Goal: Transaction & Acquisition: Purchase product/service

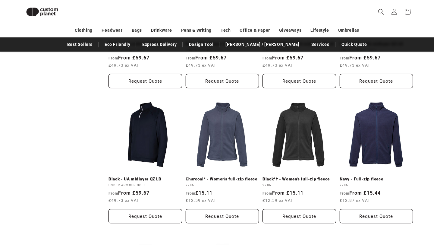
scroll to position [321, 0]
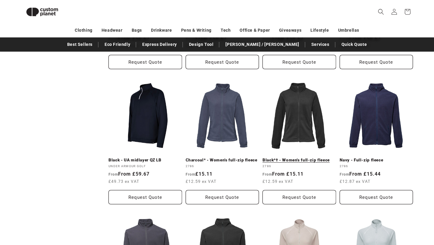
click at [304, 162] on link "Black*† - Women's full-zip fleece" at bounding box center [300, 160] width 74 height 5
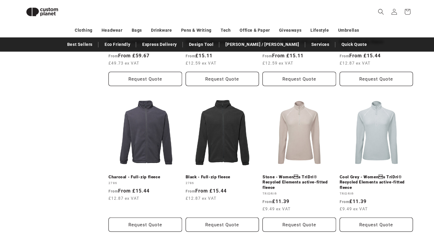
scroll to position [441, 0]
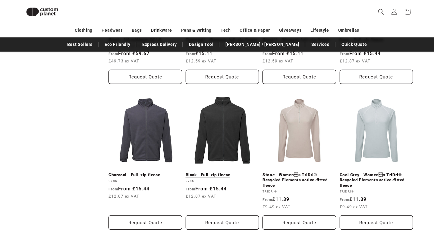
click at [209, 178] on link "Black - Full-zip fleece" at bounding box center [223, 174] width 74 height 5
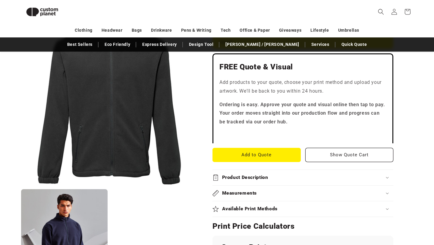
scroll to position [153, 0]
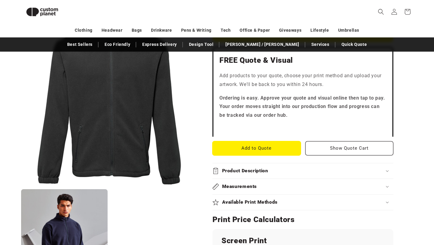
click at [250, 147] on button "Add to Quote" at bounding box center [257, 148] width 88 height 14
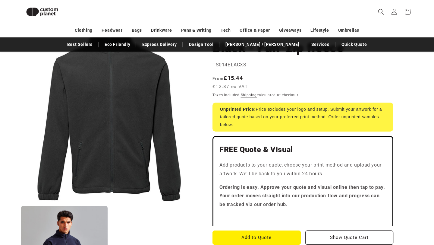
scroll to position [55, 0]
